Goal: Information Seeking & Learning: Learn about a topic

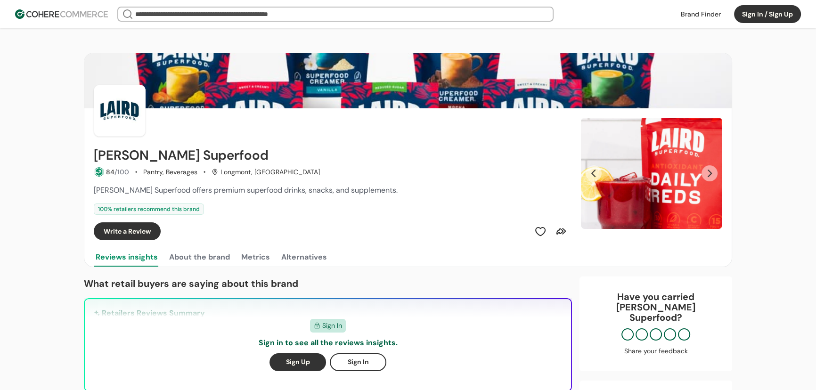
click at [198, 16] on input "search" at bounding box center [335, 14] width 405 height 13
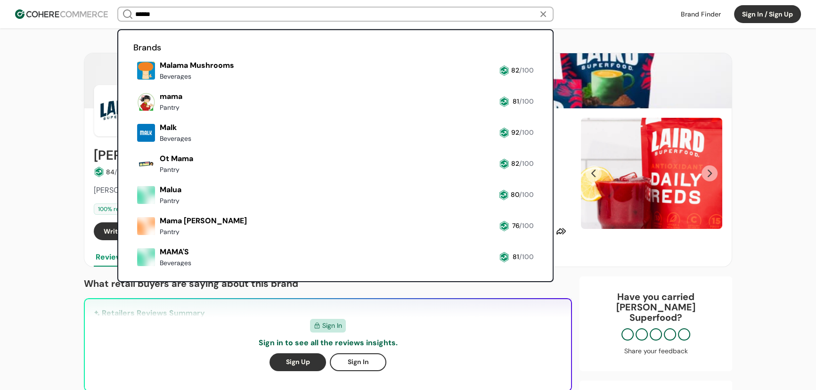
type input "******"
click at [133, 83] on link at bounding box center [133, 83] width 0 height 0
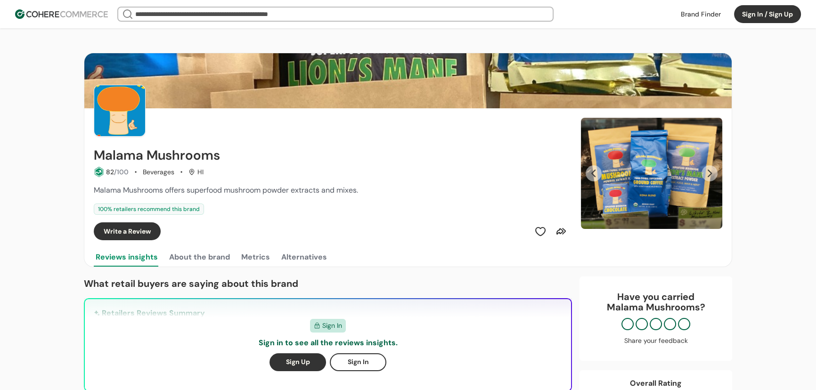
click at [707, 168] on button "Next Slide" at bounding box center [710, 173] width 16 height 16
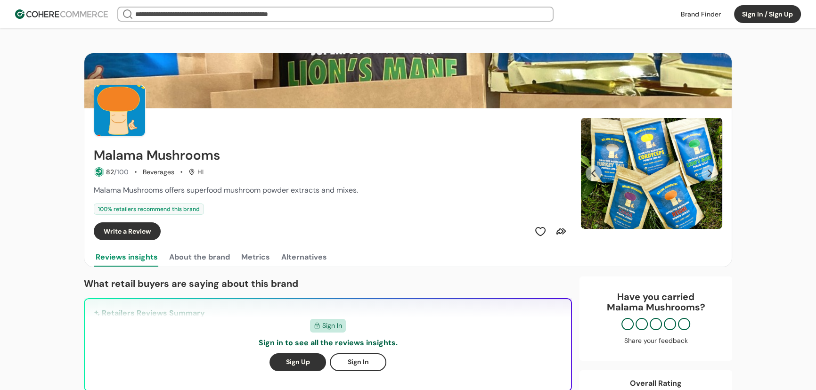
click at [708, 173] on button "Next Slide" at bounding box center [710, 173] width 16 height 16
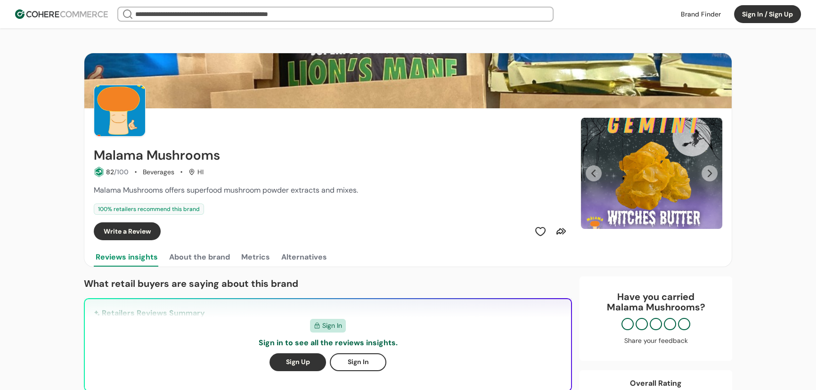
click at [708, 173] on button "Next Slide" at bounding box center [710, 173] width 16 height 16
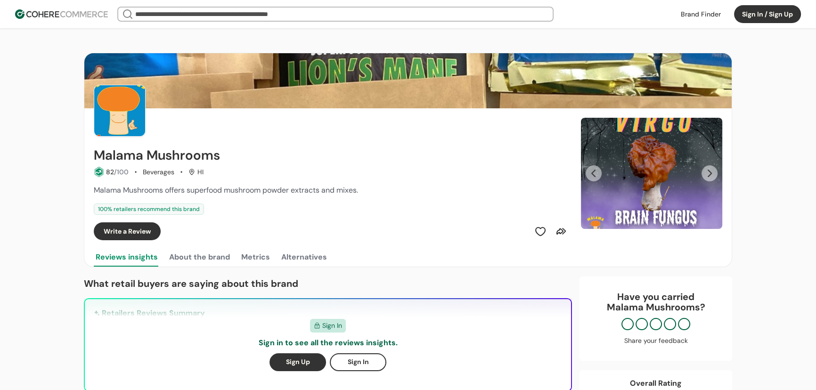
click at [708, 173] on button "Next Slide" at bounding box center [710, 173] width 16 height 16
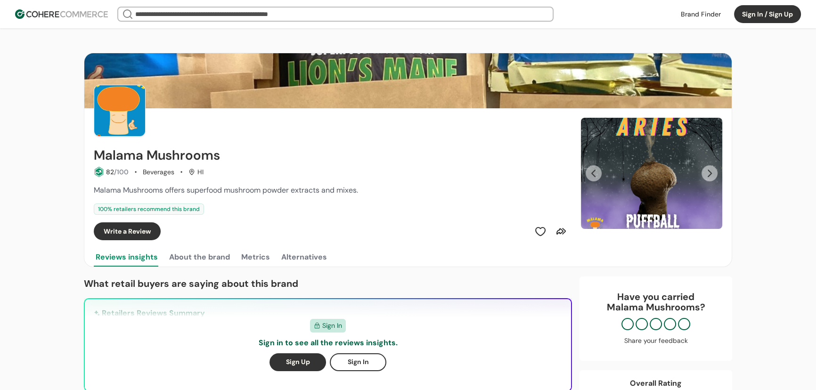
click at [708, 173] on button "Next Slide" at bounding box center [710, 173] width 16 height 16
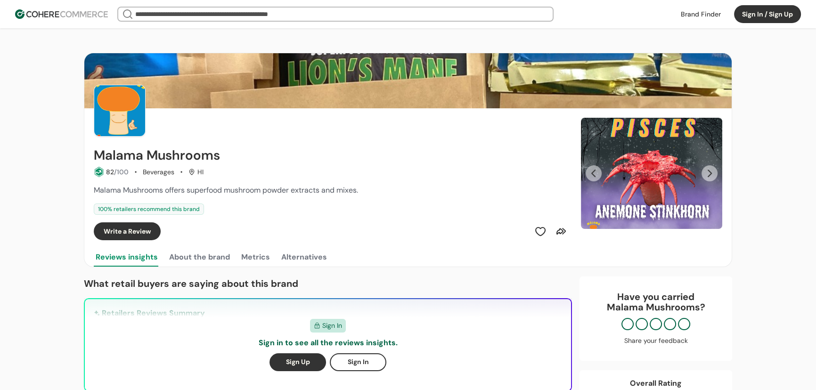
click at [708, 173] on button "Next Slide" at bounding box center [710, 173] width 16 height 16
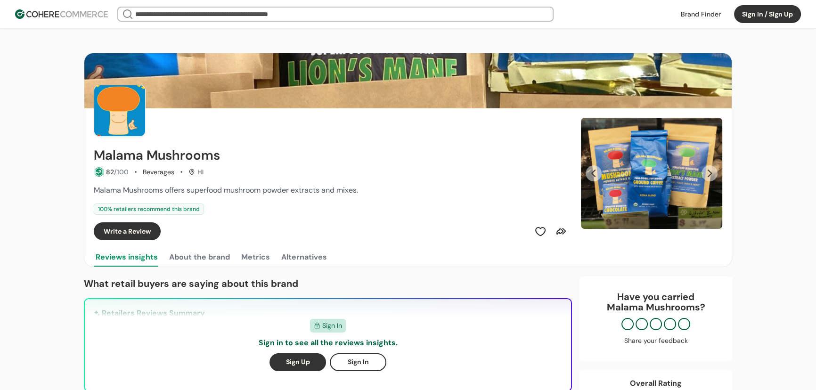
click at [708, 173] on button "Next Slide" at bounding box center [710, 173] width 16 height 16
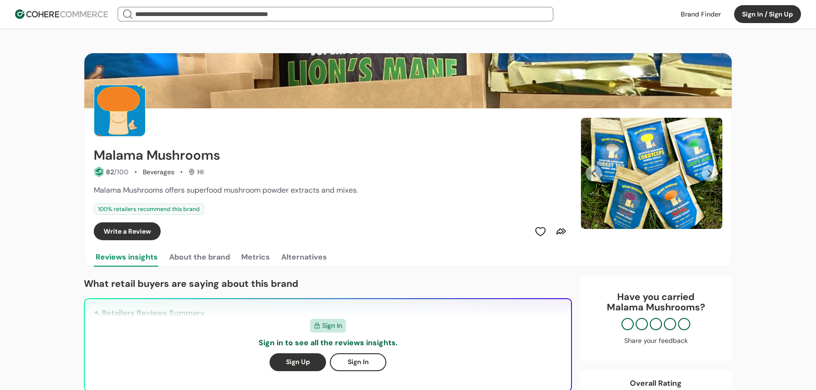
click at [596, 171] on button "Previous Slide" at bounding box center [594, 173] width 16 height 16
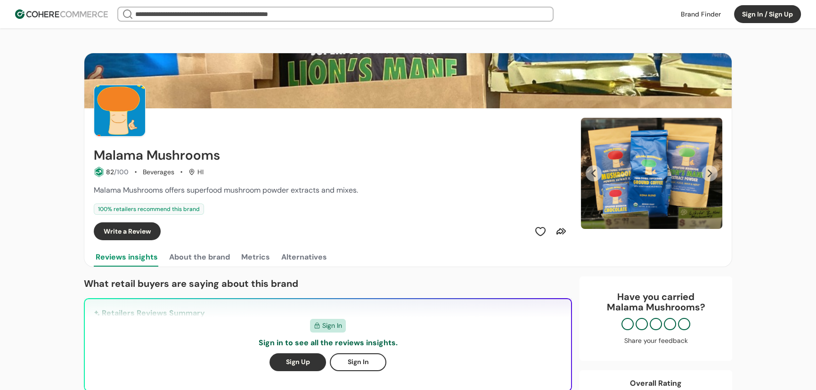
click at [710, 177] on button "Next Slide" at bounding box center [710, 173] width 16 height 16
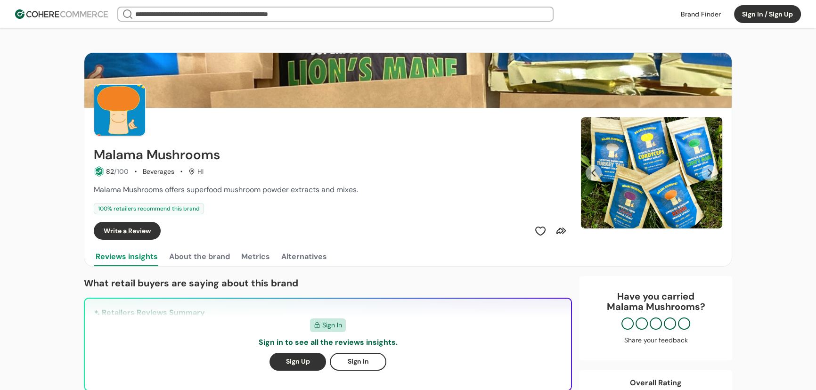
scroll to position [257, 0]
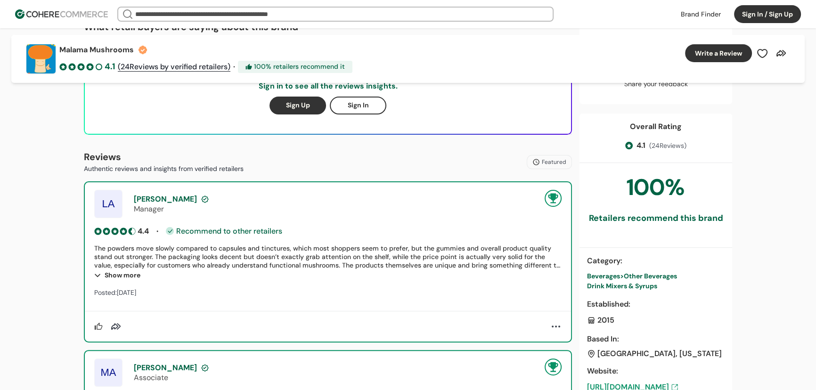
click at [290, 9] on input "search" at bounding box center [335, 14] width 405 height 13
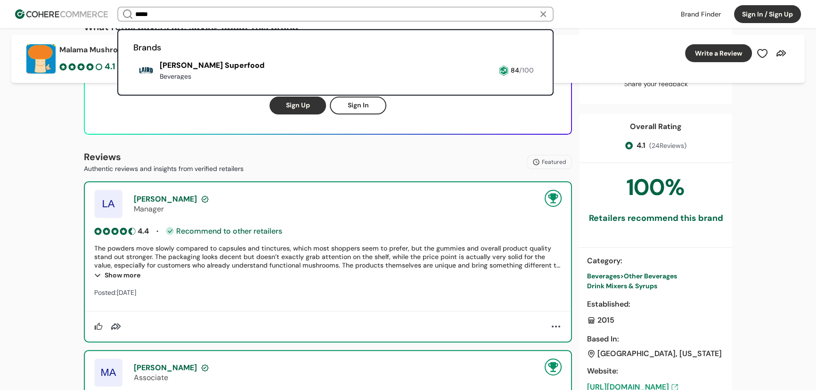
type input "*****"
click at [133, 83] on link at bounding box center [133, 83] width 0 height 0
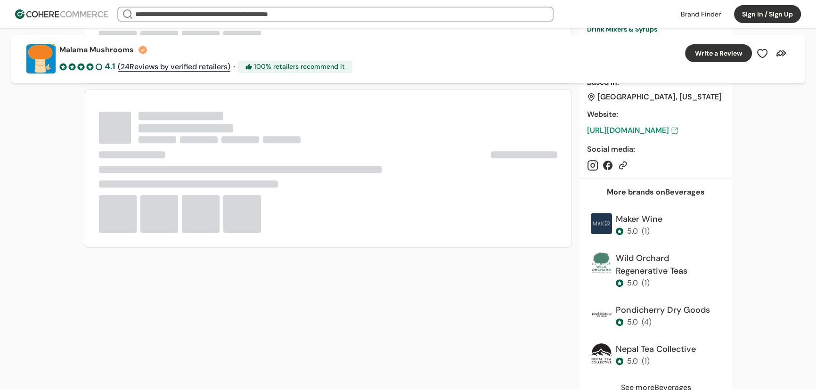
scroll to position [257, 0]
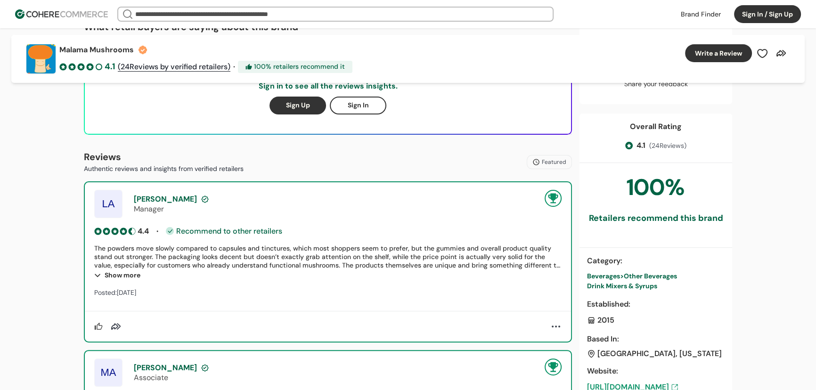
click at [216, 15] on input "search" at bounding box center [335, 14] width 405 height 13
paste input "******"
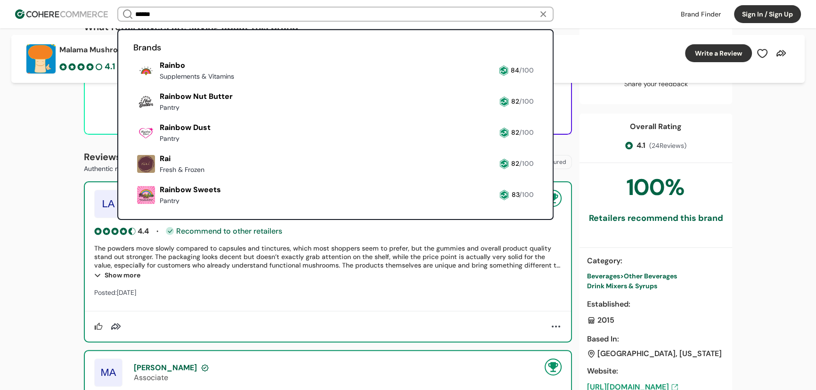
type input "******"
click at [133, 83] on link at bounding box center [133, 83] width 0 height 0
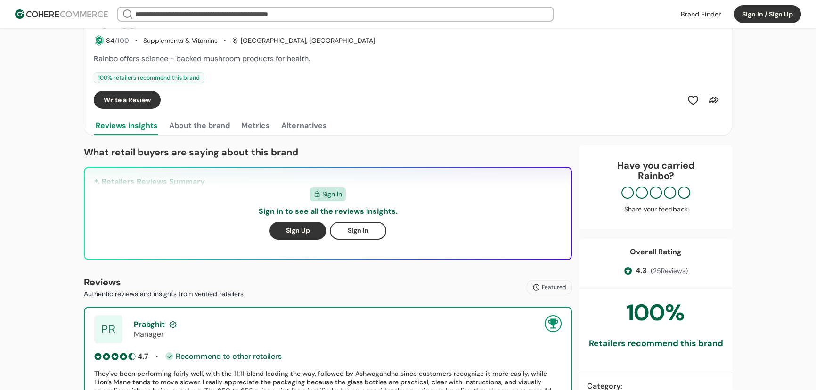
scroll to position [257, 0]
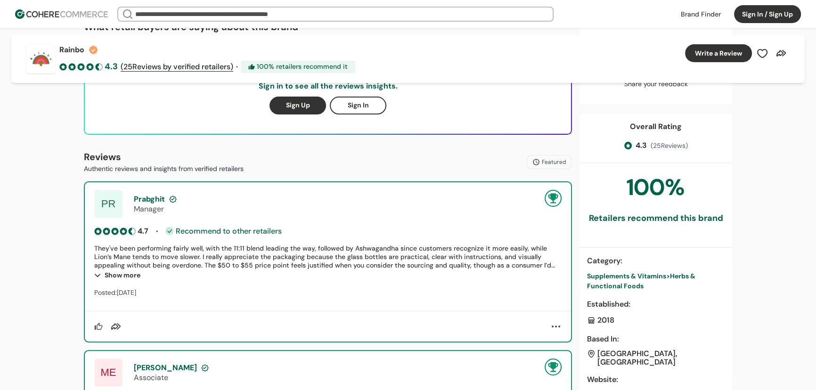
click at [642, 275] on span "Supplements & Vitamins" at bounding box center [626, 276] width 79 height 8
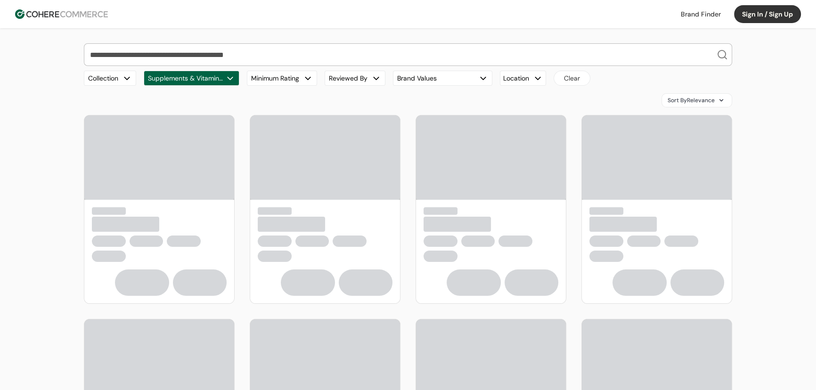
click at [194, 80] on button "Supplements & Vitamins, Supplements & Vitamins > Herbs & Functional Foods" at bounding box center [192, 78] width 96 height 15
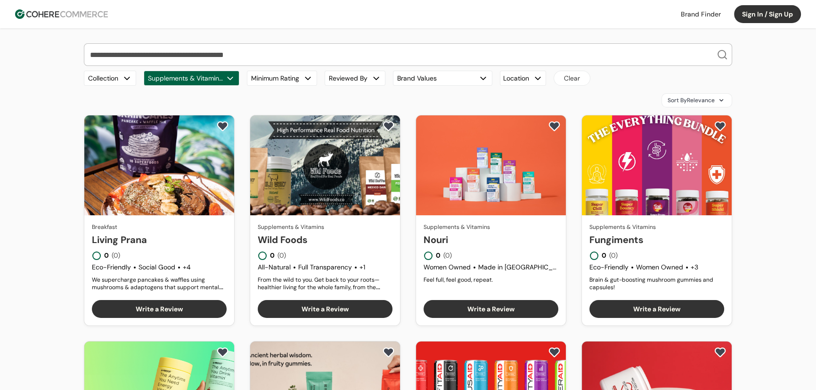
click at [677, 99] on span "Sort By Relevance" at bounding box center [691, 100] width 47 height 8
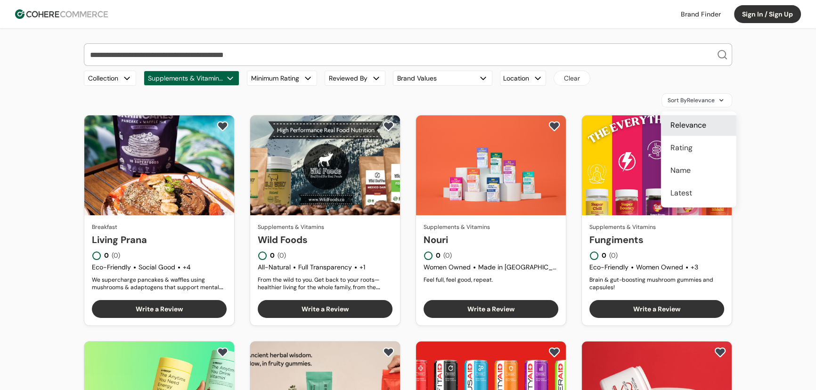
click at [684, 150] on span "Rating" at bounding box center [682, 147] width 22 height 11
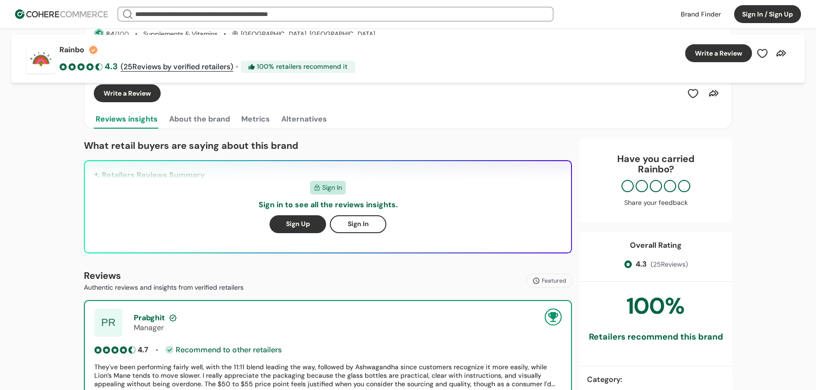
scroll to position [128, 0]
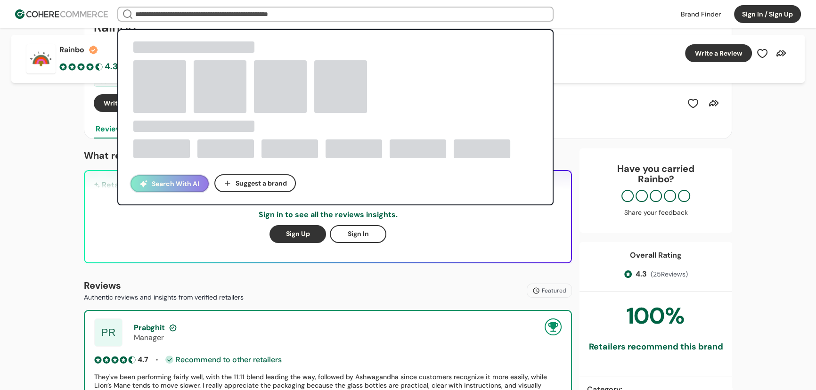
click at [198, 19] on input "search" at bounding box center [335, 14] width 405 height 13
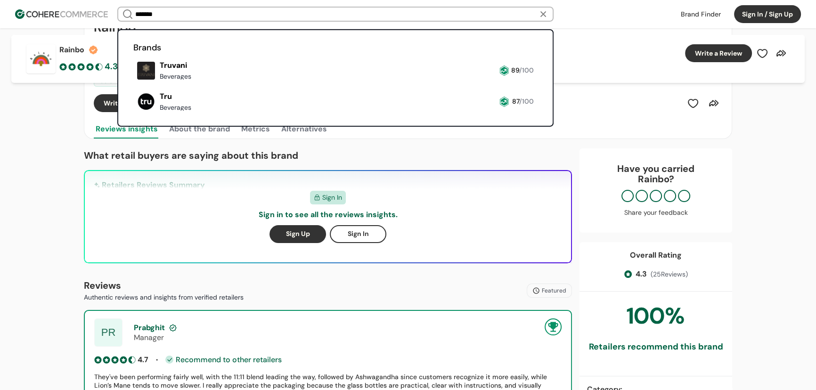
type input "*******"
drag, startPoint x: 186, startPoint y: 66, endPoint x: 195, endPoint y: 73, distance: 10.7
click at [133, 83] on link at bounding box center [133, 83] width 0 height 0
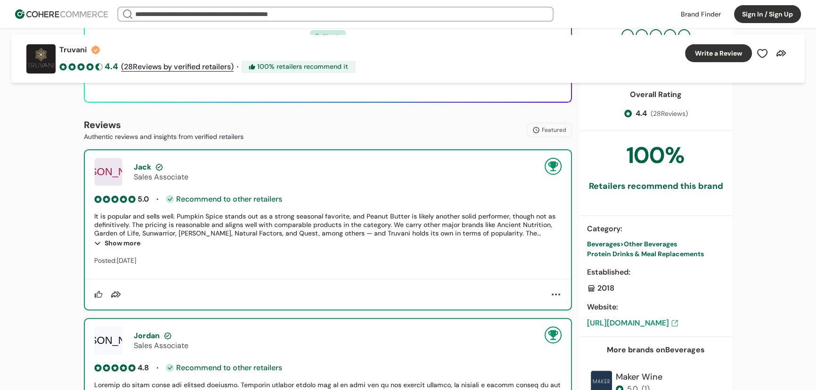
scroll to position [300, 0]
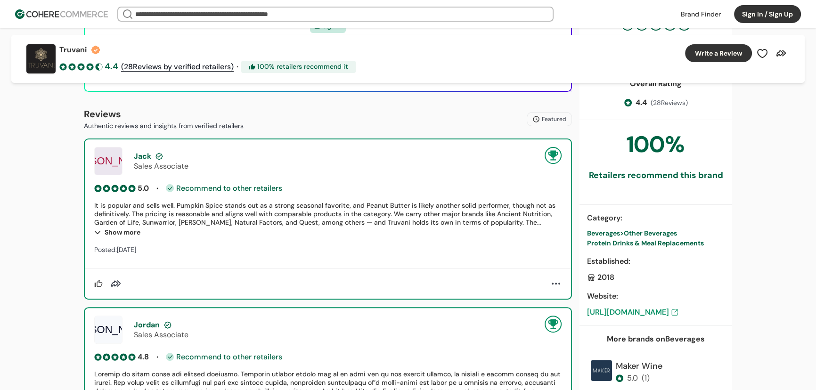
click at [195, 5] on header "We Came Up Empty Looks like there aren’t any matches at the moment. Refine your…" at bounding box center [408, 14] width 816 height 28
click at [194, 9] on input "search" at bounding box center [335, 14] width 405 height 13
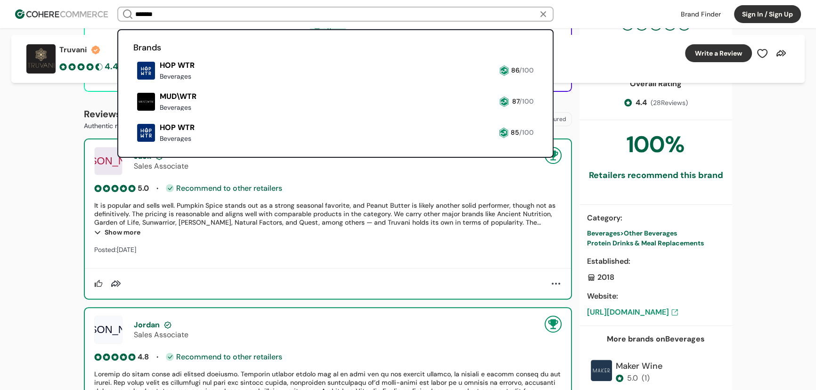
type input "*******"
click at [133, 83] on link at bounding box center [133, 83] width 0 height 0
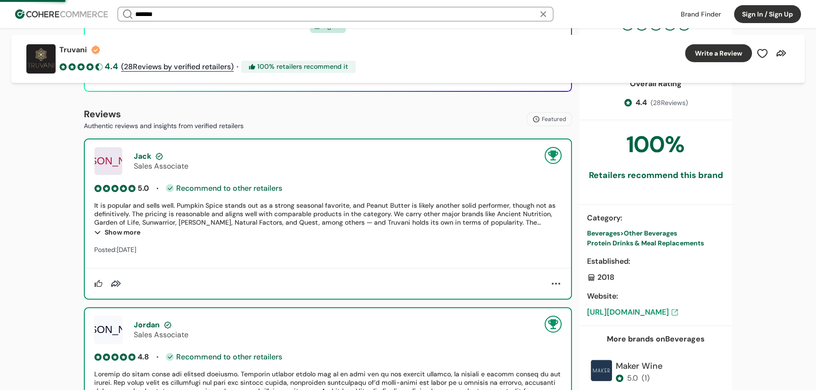
click at [166, 14] on input "*******" at bounding box center [335, 14] width 405 height 13
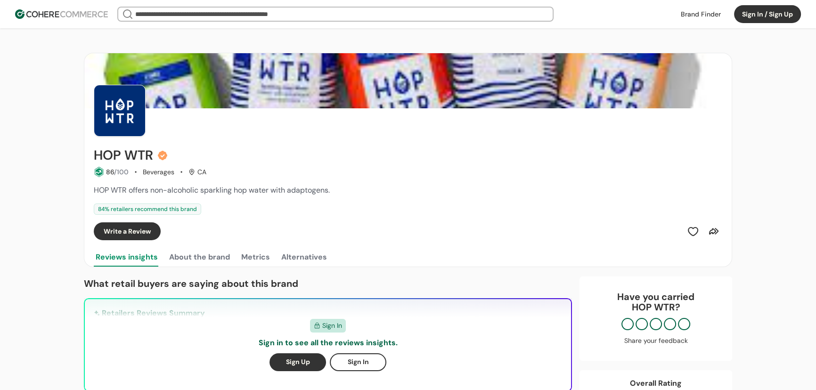
click at [177, 17] on input "search" at bounding box center [335, 14] width 405 height 13
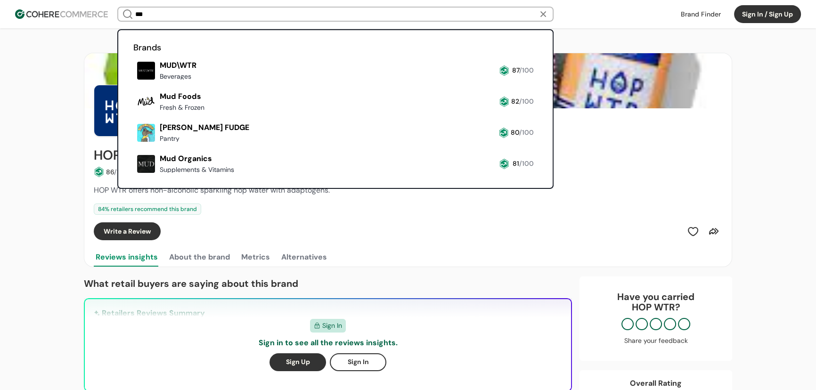
type input "***"
click at [133, 83] on link at bounding box center [133, 83] width 0 height 0
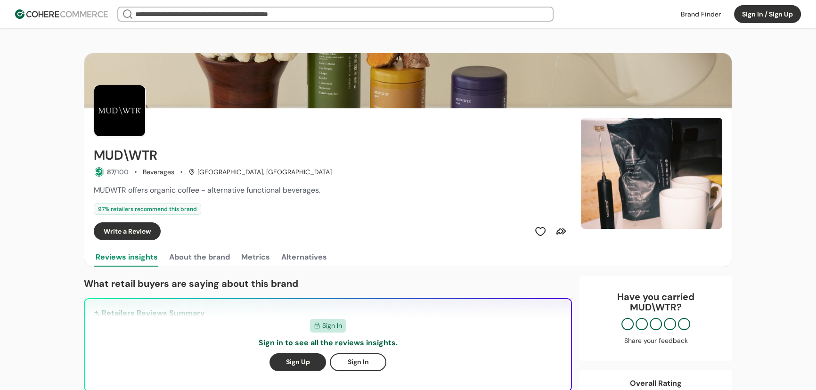
drag, startPoint x: 649, startPoint y: 170, endPoint x: 485, endPoint y: 96, distance: 179.8
drag, startPoint x: 485, startPoint y: 96, endPoint x: 437, endPoint y: 61, distance: 58.9
click at [437, 61] on img at bounding box center [408, 80] width 648 height 55
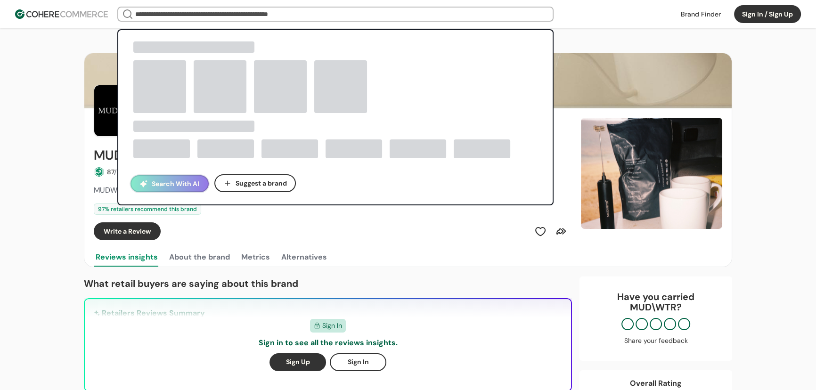
click at [203, 14] on input "search" at bounding box center [335, 14] width 405 height 13
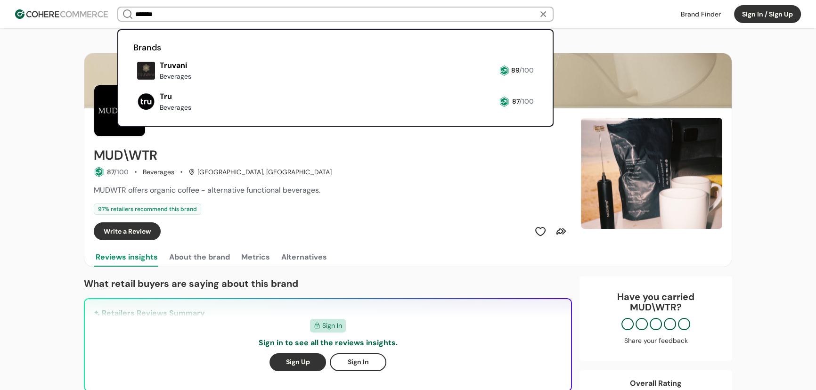
type input "*******"
click at [133, 83] on link at bounding box center [133, 83] width 0 height 0
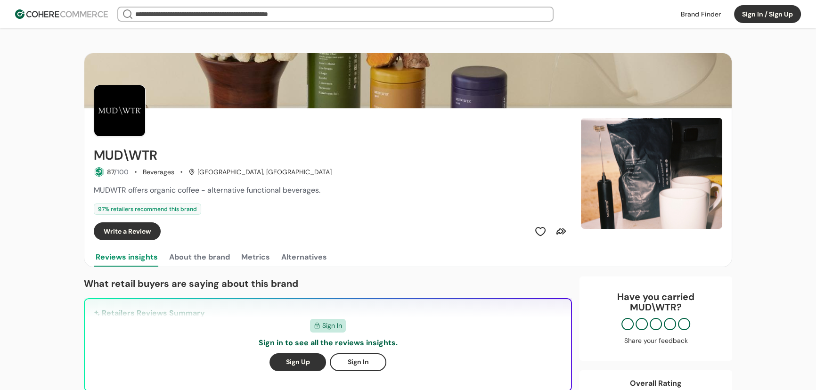
click at [75, 19] on header "We Came Up Empty Looks like there aren’t any matches at the moment. Refine your…" at bounding box center [408, 14] width 816 height 28
click at [75, 16] on img at bounding box center [61, 13] width 93 height 9
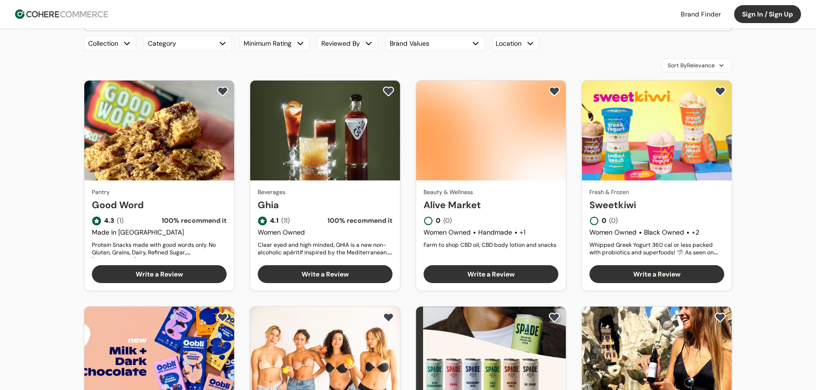
scroll to position [214, 0]
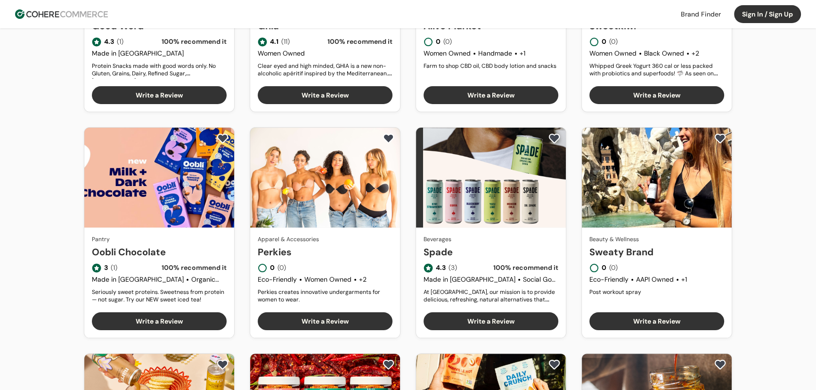
drag, startPoint x: 64, startPoint y: 11, endPoint x: 74, endPoint y: 14, distance: 9.7
click at [64, 11] on img at bounding box center [61, 13] width 93 height 9
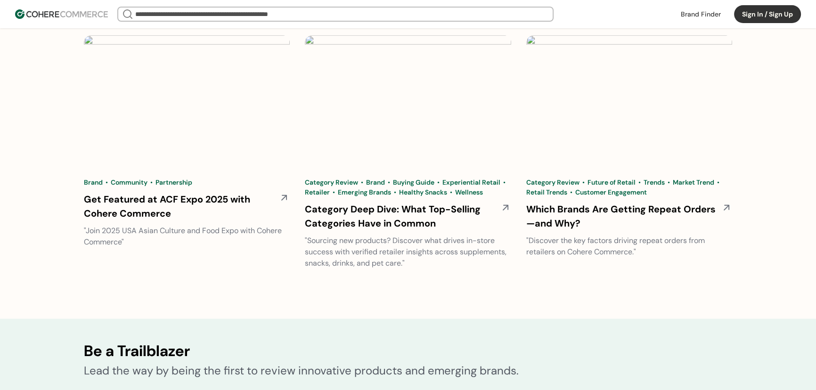
scroll to position [3001, 0]
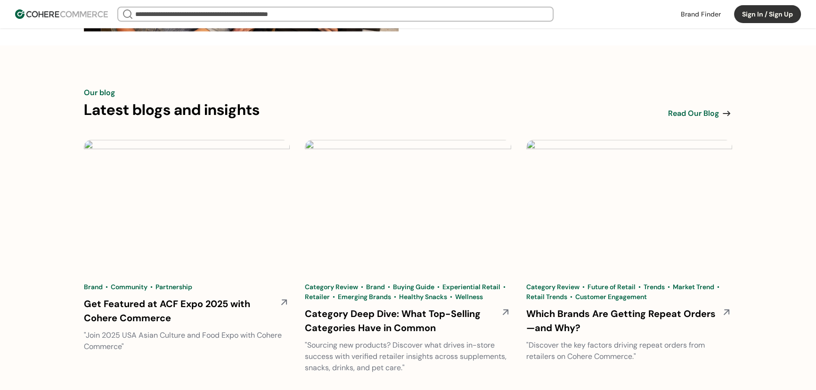
click at [698, 115] on span "Read Our Blog" at bounding box center [693, 113] width 51 height 11
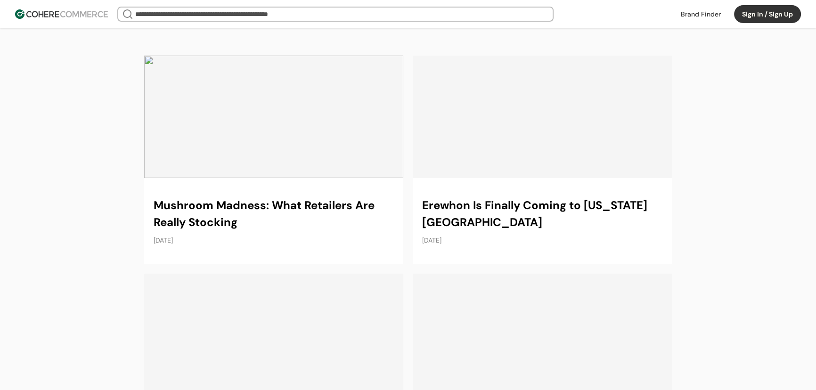
scroll to position [85, 0]
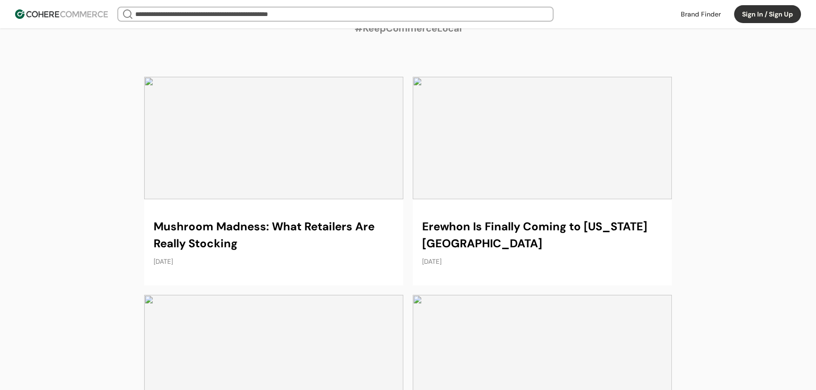
click at [329, 189] on link at bounding box center [273, 181] width 259 height 209
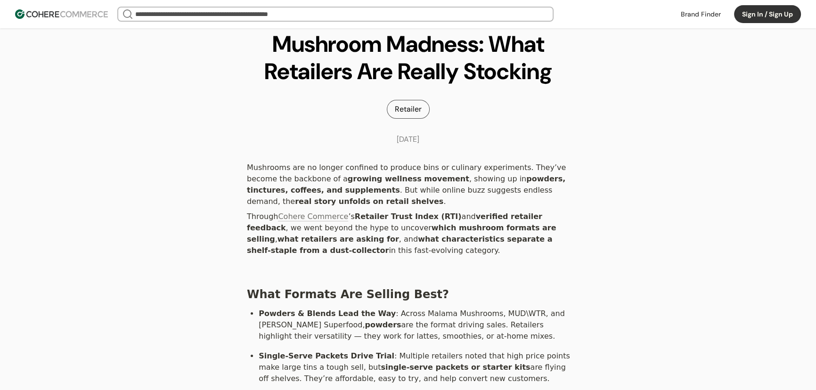
scroll to position [6, 0]
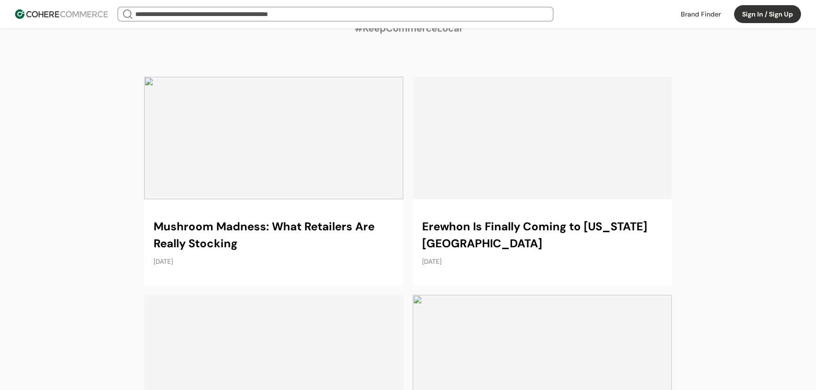
scroll to position [85, 0]
click at [260, 141] on link at bounding box center [273, 181] width 259 height 209
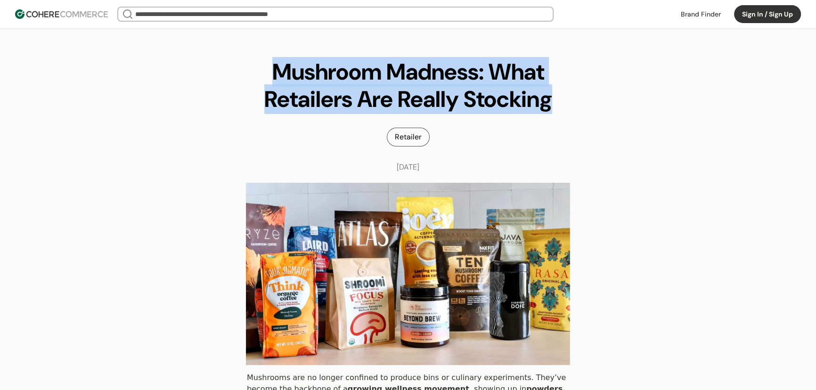
drag, startPoint x: 552, startPoint y: 103, endPoint x: 259, endPoint y: 74, distance: 294.6
click at [259, 74] on h1 "Mushroom Madness: What Retailers Are Really Stocking" at bounding box center [408, 85] width 339 height 54
copy h1 "Mushroom Madness: What Retailers Are Really Stocking"
click at [100, 17] on img at bounding box center [61, 13] width 93 height 9
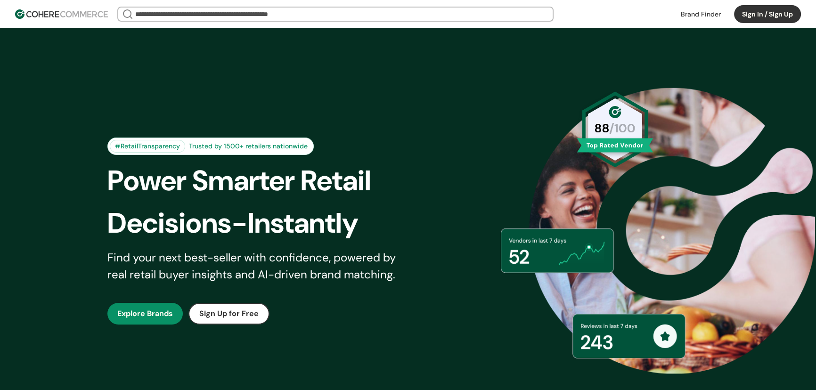
click at [278, 72] on div "#RetailTransparency Trusted by 1500+ retailers nationwide Power Smarter Retail …" at bounding box center [408, 231] width 649 height 358
click at [269, 9] on input "search" at bounding box center [335, 14] width 405 height 13
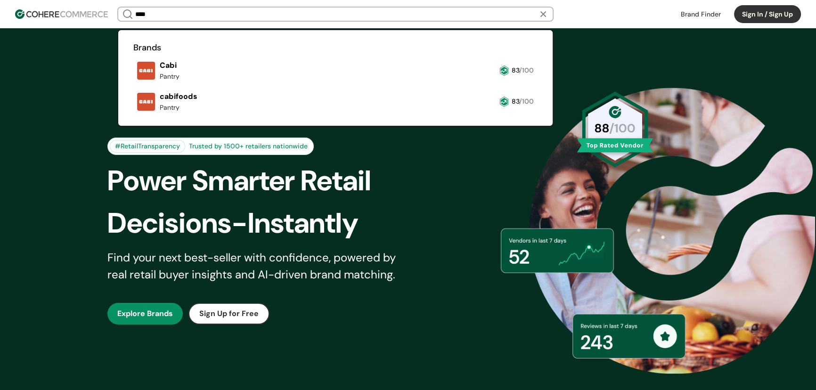
type input "****"
click at [133, 83] on link at bounding box center [133, 83] width 0 height 0
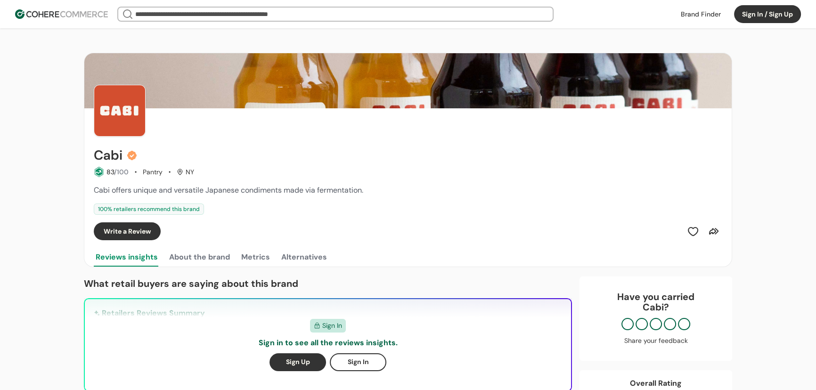
click at [346, 19] on input "search" at bounding box center [335, 14] width 405 height 13
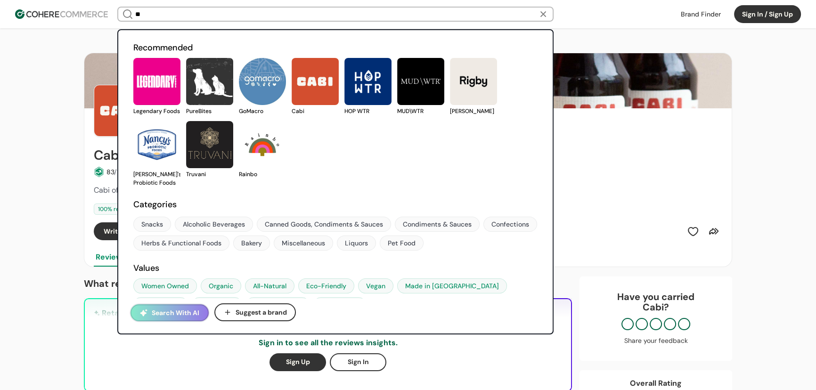
type input "*"
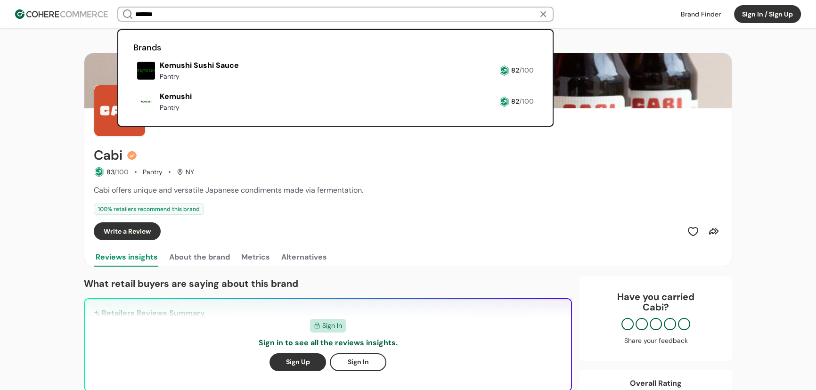
type input "*******"
click at [133, 115] on link at bounding box center [133, 115] width 0 height 0
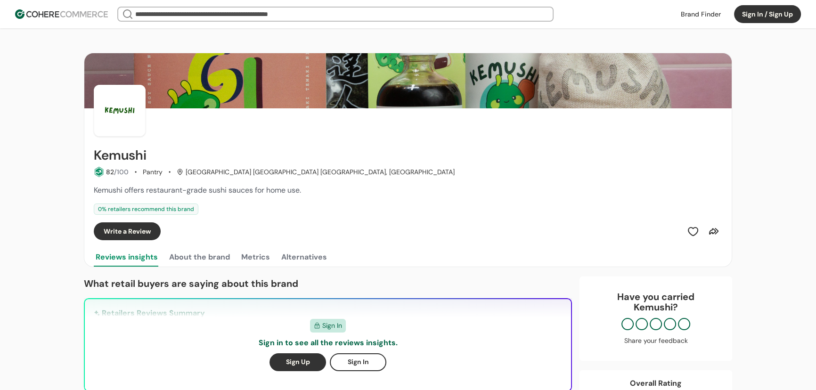
click at [172, 14] on input "search" at bounding box center [335, 14] width 405 height 13
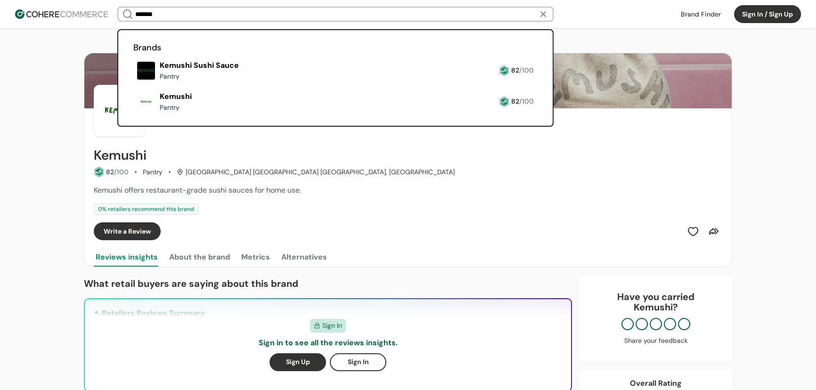
type input "*******"
click at [133, 83] on link at bounding box center [133, 83] width 0 height 0
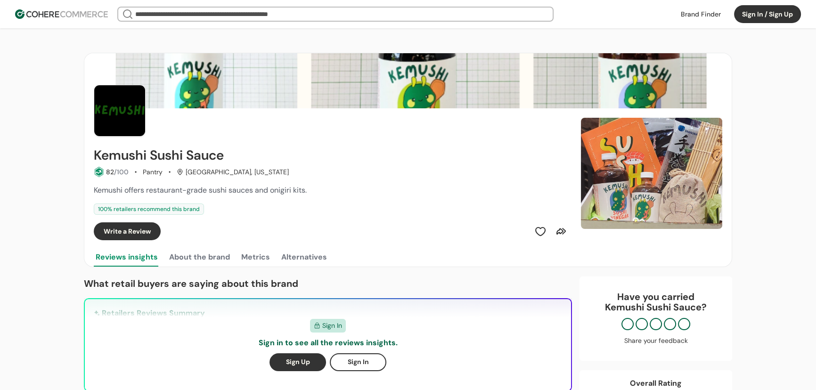
drag, startPoint x: 663, startPoint y: 177, endPoint x: 461, endPoint y: 75, distance: 225.8
click at [461, 75] on img at bounding box center [408, 80] width 648 height 55
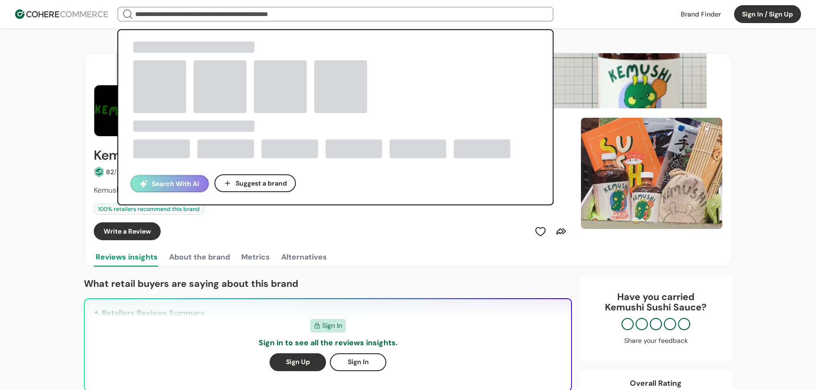
click at [181, 14] on input "search" at bounding box center [335, 14] width 405 height 13
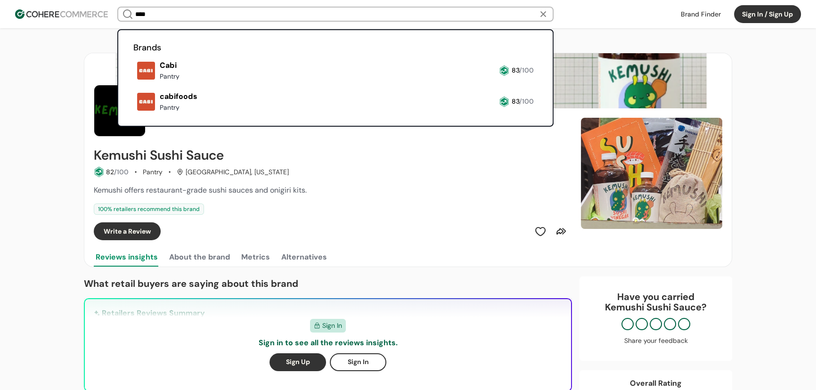
type input "****"
click at [133, 83] on link at bounding box center [133, 83] width 0 height 0
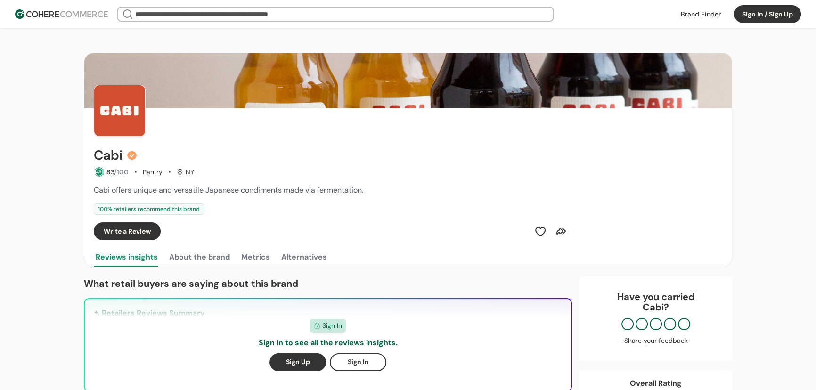
click at [64, 16] on img at bounding box center [61, 13] width 93 height 9
drag, startPoint x: 205, startPoint y: 207, endPoint x: 114, endPoint y: 215, distance: 90.9
click at [114, 215] on div "Cabi 83 /100 Pantry NY Cabi offers unique and versatile Japanese condiments mad…" at bounding box center [408, 194] width 629 height 92
copy div "retailers recommend this brand"
click at [296, 213] on div "100 % retailers recommend this brand" at bounding box center [408, 209] width 629 height 11
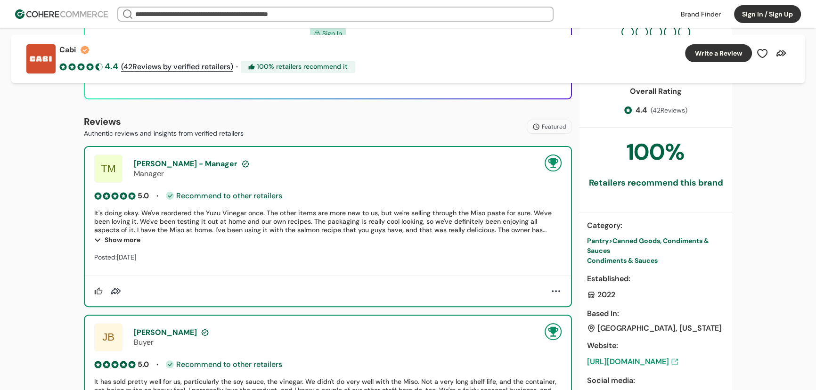
scroll to position [300, 0]
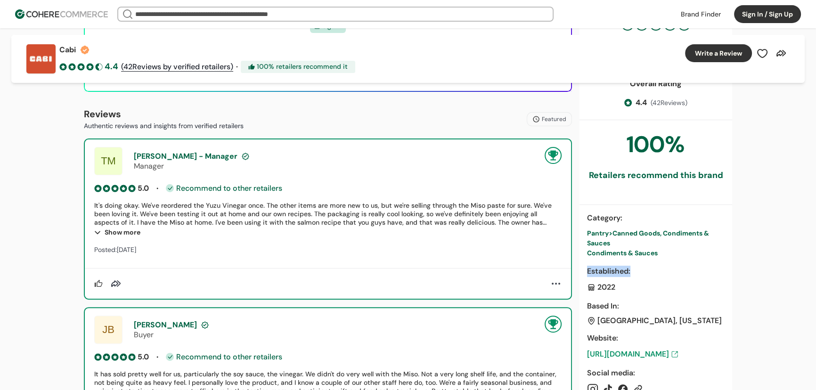
drag, startPoint x: 708, startPoint y: 270, endPoint x: 580, endPoint y: 229, distance: 134.2
click at [580, 229] on div "Category : Pantry > Canned Goods, Condiments & Sauces Condiments & Sauces Estab…" at bounding box center [656, 304] width 153 height 198
drag, startPoint x: 558, startPoint y: 225, endPoint x: 771, endPoint y: 267, distance: 217.2
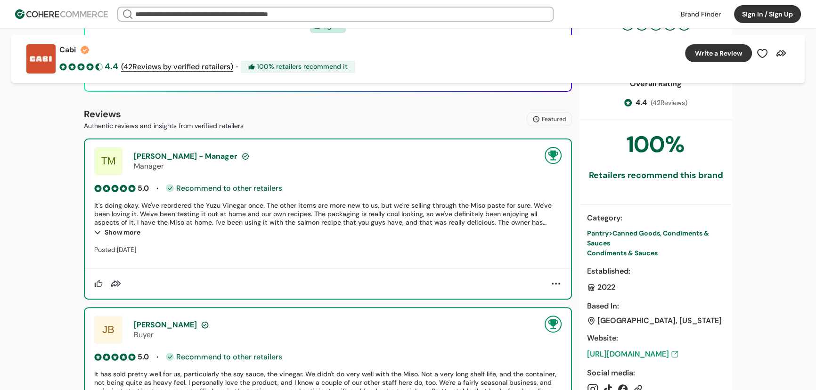
drag, startPoint x: 589, startPoint y: 198, endPoint x: 747, endPoint y: 273, distance: 175.0
click at [650, 260] on div "Overall Rating 4.4 ( 42 Reviews) 100 % Retailers recommend this brand Category …" at bounding box center [656, 359] width 153 height 576
click at [226, 23] on header "We Came Up Empty Looks like there aren’t any matches at the moment. Refine your…" at bounding box center [408, 14] width 816 height 28
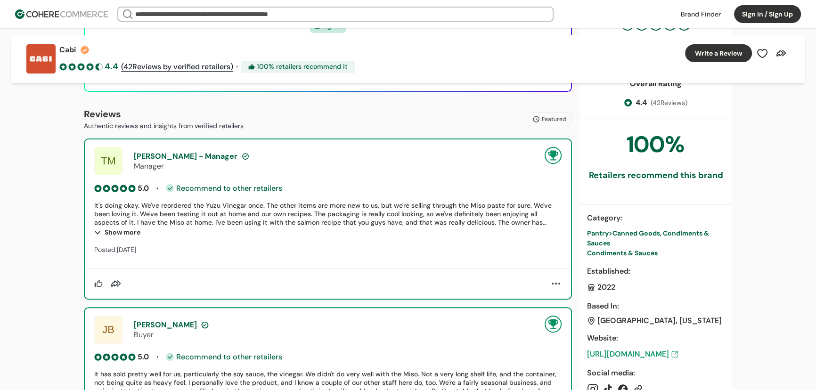
click at [230, 8] on input "search" at bounding box center [335, 14] width 405 height 13
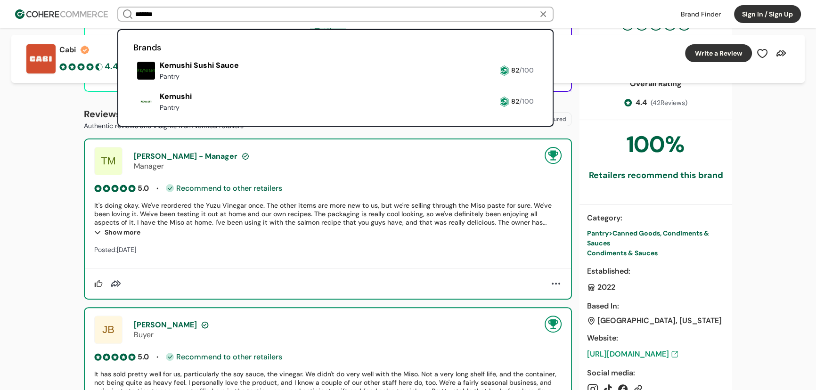
type input "*******"
click at [133, 83] on link at bounding box center [133, 83] width 0 height 0
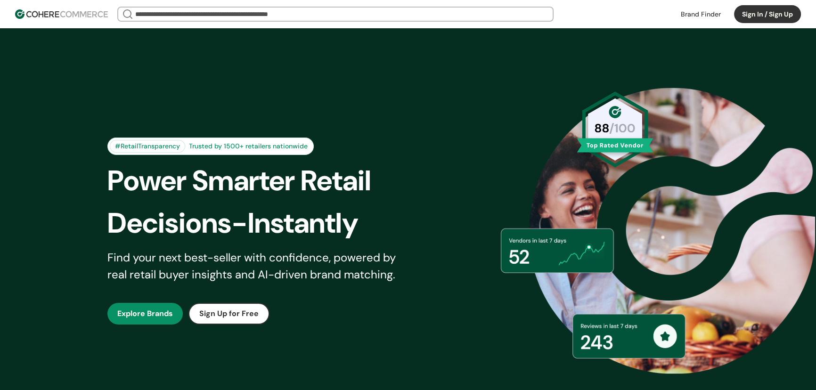
click at [146, 90] on div "#RetailTransparency Trusted by 1500+ retailers nationwide Power Smarter Retail …" at bounding box center [408, 231] width 649 height 358
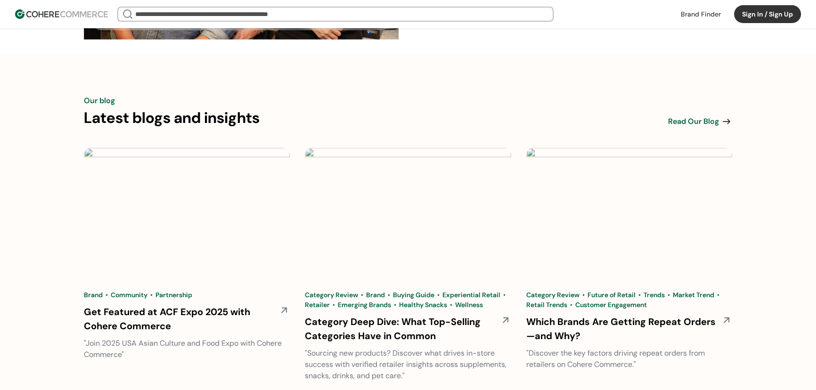
scroll to position [3085, 0]
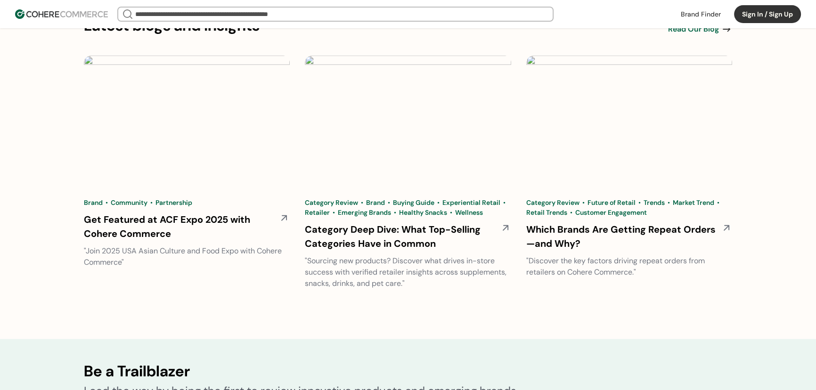
click at [716, 35] on span "Read Our Blog" at bounding box center [693, 29] width 51 height 11
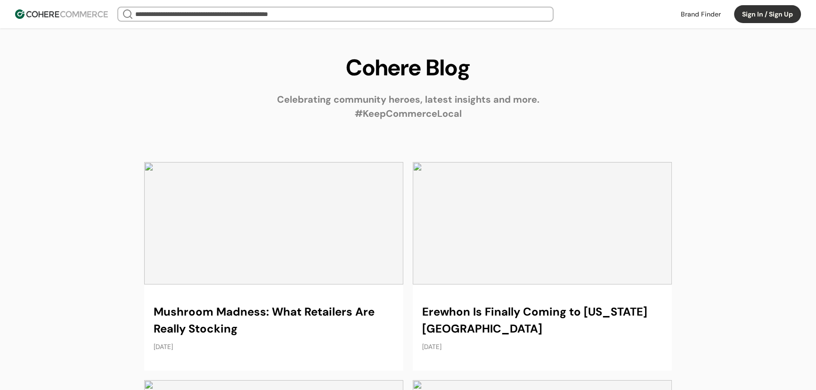
click at [311, 200] on link at bounding box center [273, 266] width 259 height 209
